Goal: Task Accomplishment & Management: Manage account settings

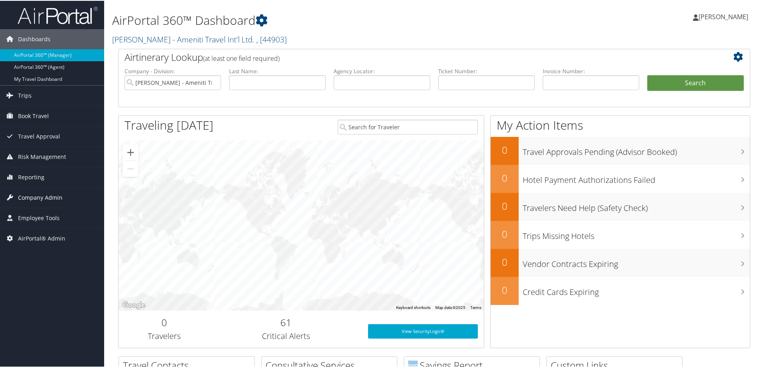
click at [28, 190] on span "Company Admin" at bounding box center [40, 197] width 44 height 20
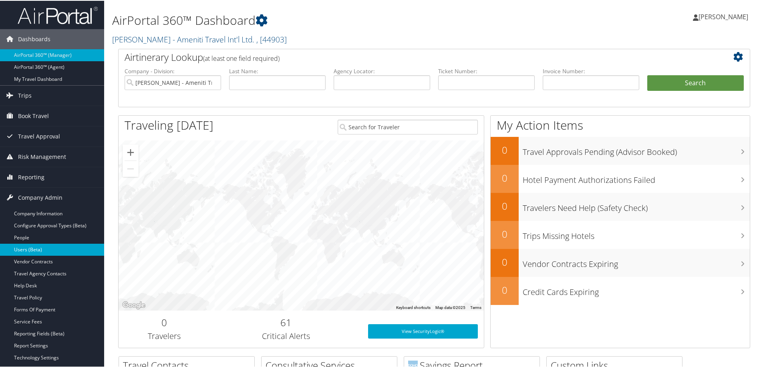
click at [33, 253] on link "Users (Beta)" at bounding box center [52, 249] width 104 height 12
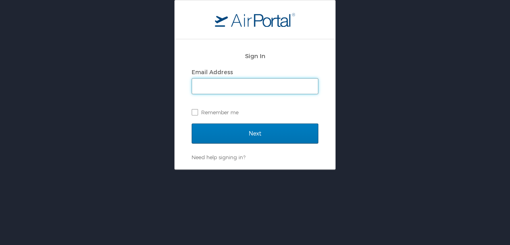
click at [210, 90] on input "Email Address" at bounding box center [255, 86] width 126 height 15
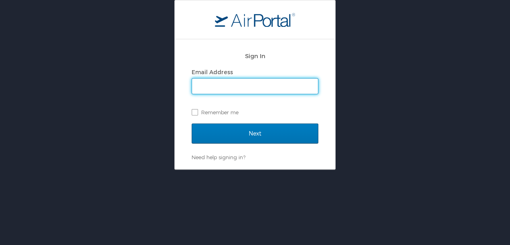
type input "stephanie.gibson@andavotravel.com"
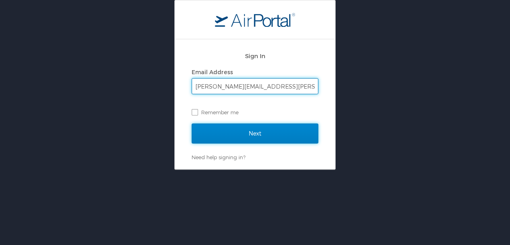
click at [216, 135] on input "Next" at bounding box center [255, 133] width 127 height 20
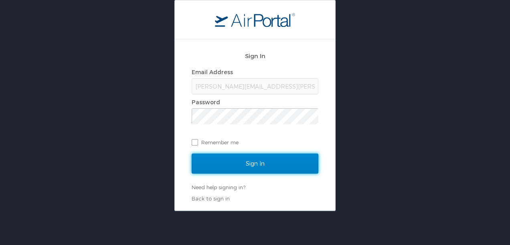
click at [213, 163] on input "Sign In" at bounding box center [255, 163] width 127 height 20
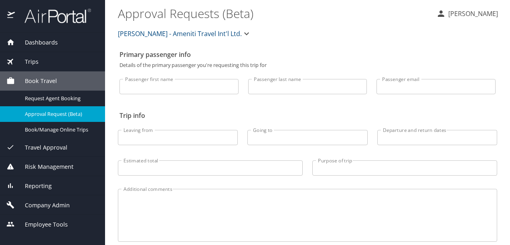
click at [206, 34] on span "[PERSON_NAME] - Ameniti Travel Int'l Ltd." at bounding box center [180, 33] width 124 height 11
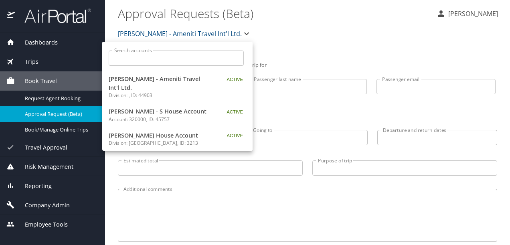
click at [190, 62] on input "Search accounts" at bounding box center [179, 57] width 130 height 15
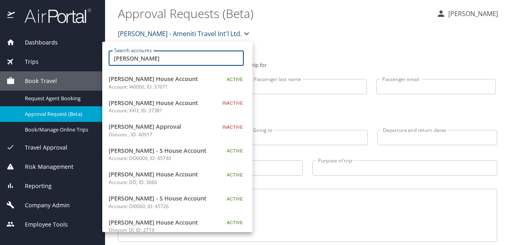
type input "[PERSON_NAME]"
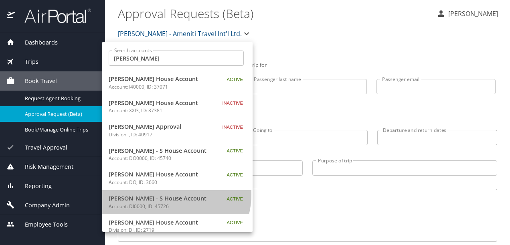
click at [169, 194] on span "[PERSON_NAME] - S House Account" at bounding box center [159, 198] width 100 height 9
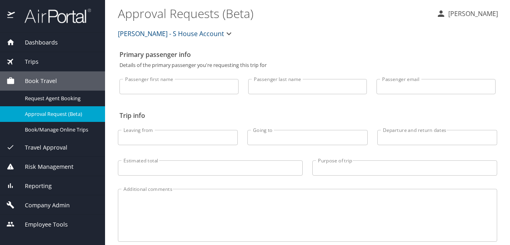
click at [42, 200] on div "Company Admin" at bounding box center [52, 204] width 105 height 19
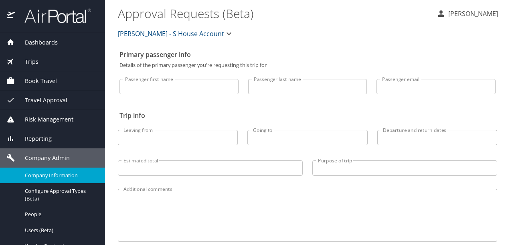
scroll to position [40, 0]
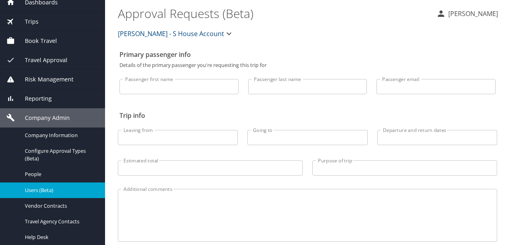
click at [47, 188] on span "Users (Beta)" at bounding box center [60, 190] width 71 height 8
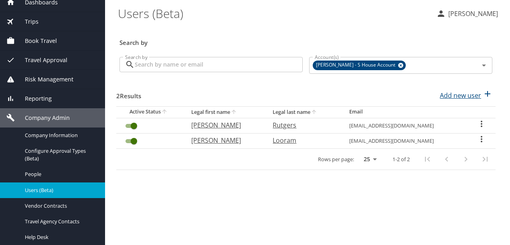
click at [484, 95] on icon "button" at bounding box center [487, 94] width 10 height 10
select select "US"
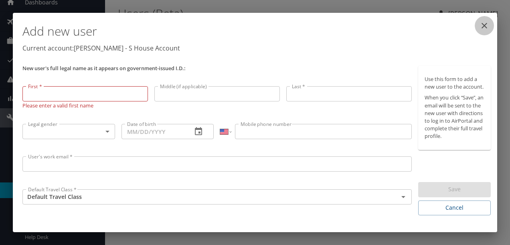
click at [484, 26] on icon "close" at bounding box center [484, 26] width 6 height 6
